Goal: Task Accomplishment & Management: Manage account settings

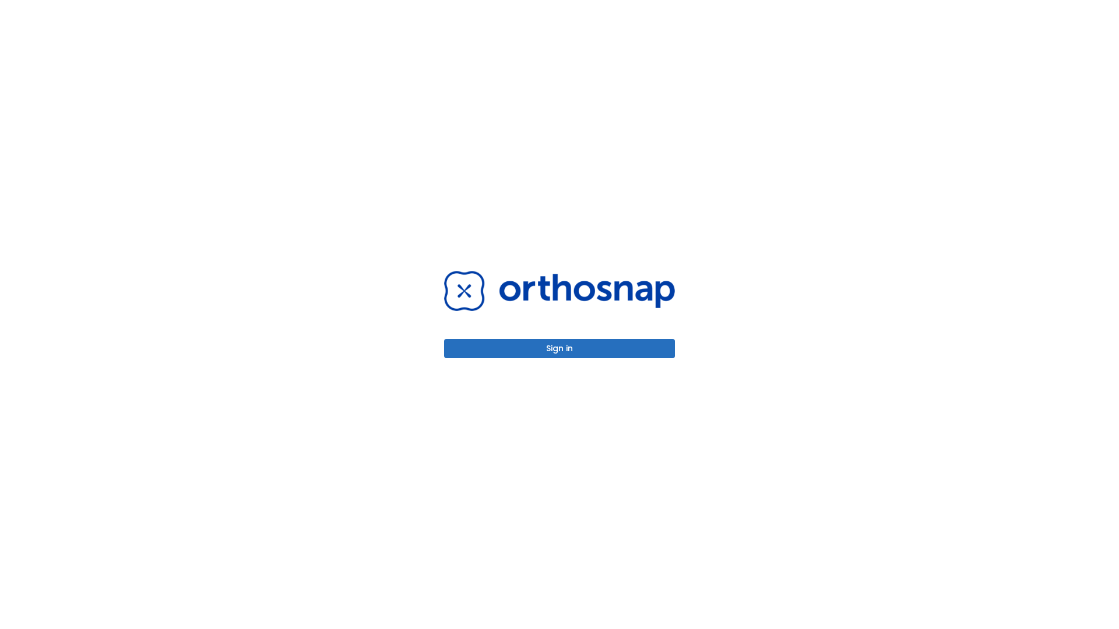
click at [559, 348] on button "Sign in" at bounding box center [559, 348] width 231 height 19
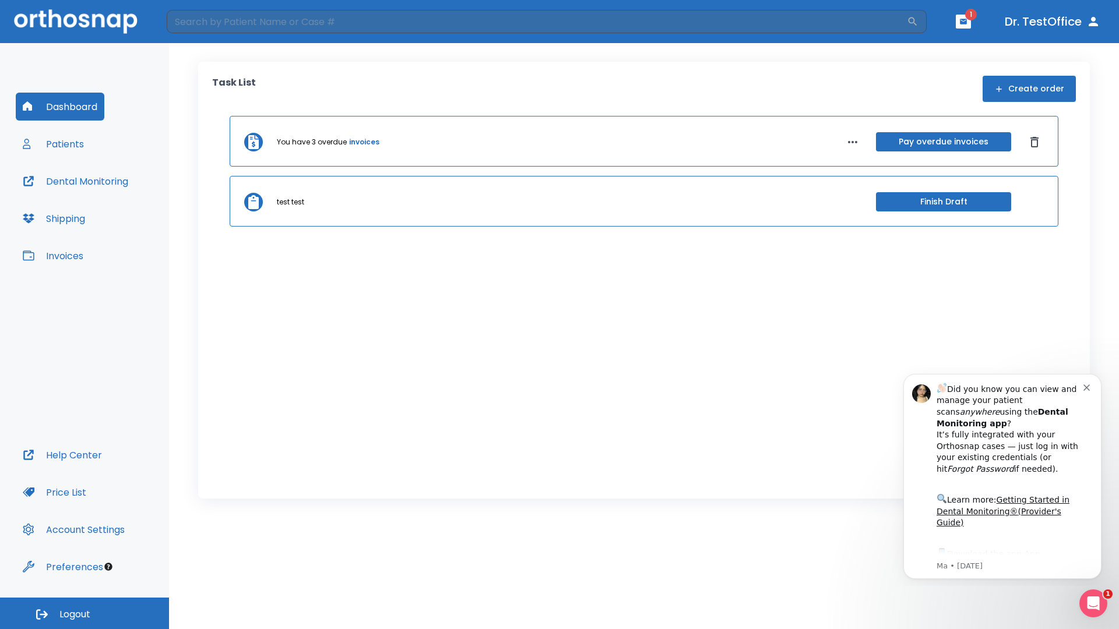
click at [84, 614] on span "Logout" at bounding box center [74, 614] width 31 height 13
